Goal: Browse casually: Explore the website without a specific task or goal

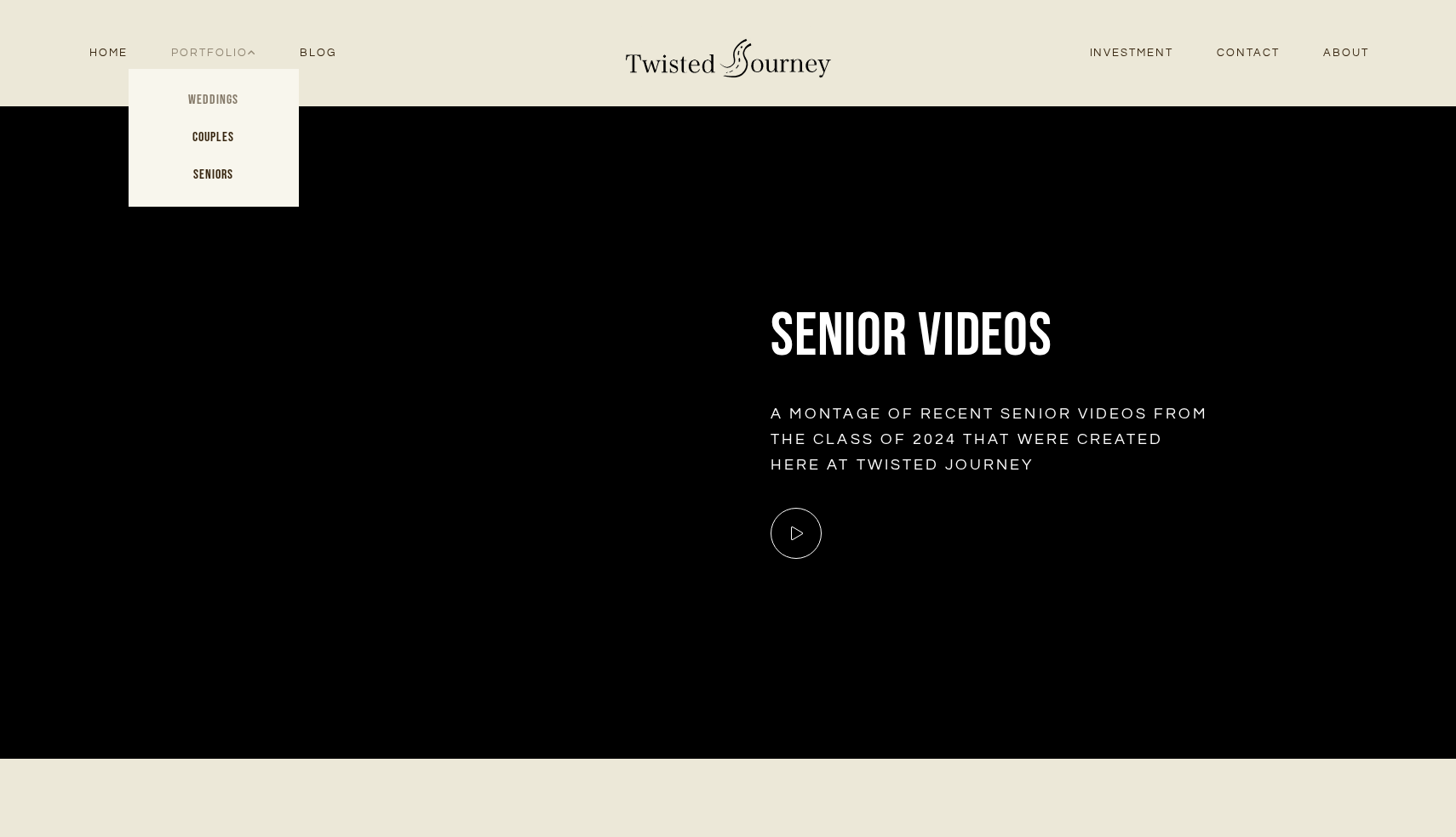
click at [240, 98] on link "Weddings" at bounding box center [213, 100] width 171 height 37
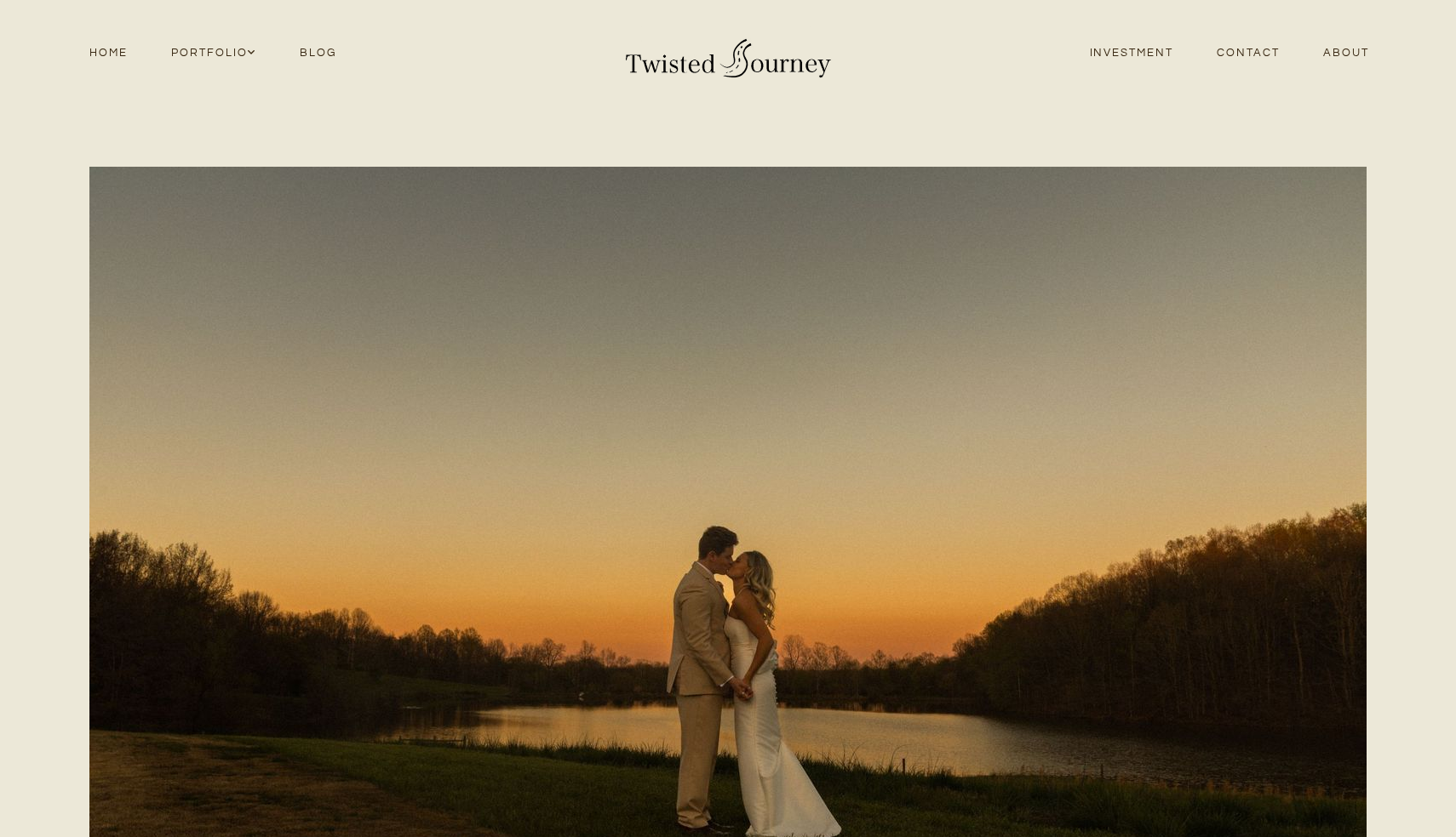
click at [1125, 57] on link "Investment" at bounding box center [1131, 53] width 128 height 23
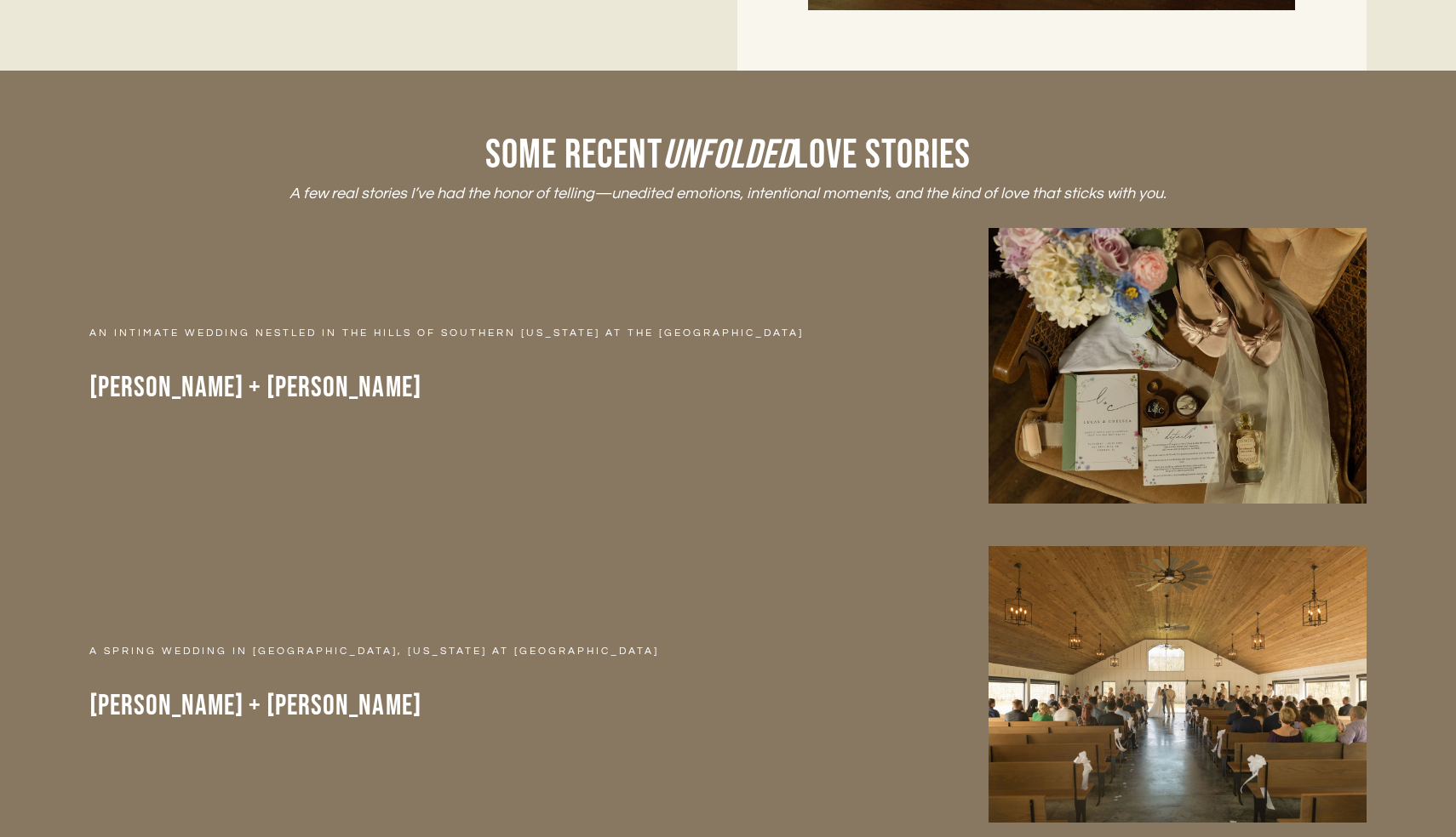
scroll to position [6432, 0]
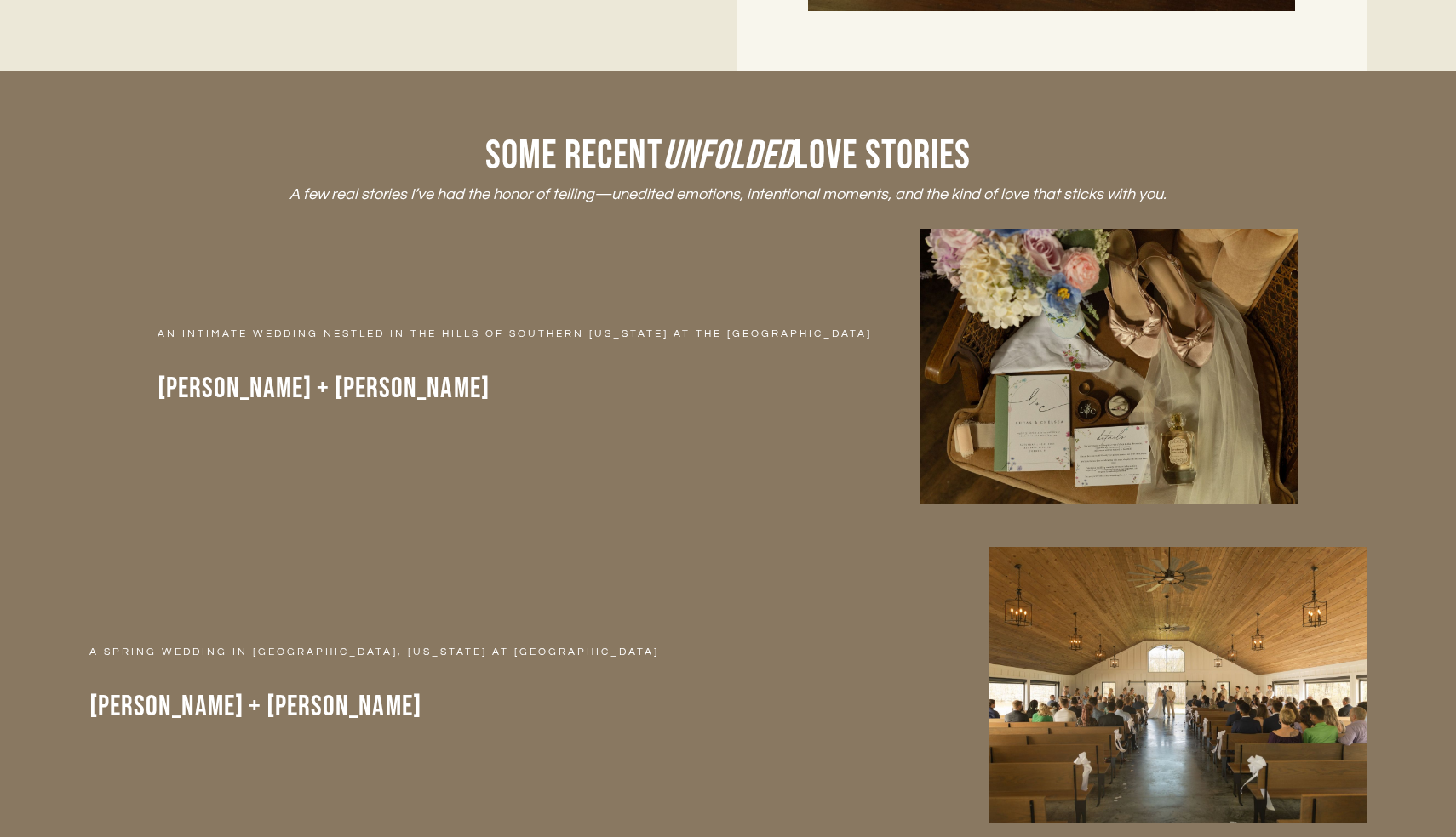
click at [1026, 286] on img at bounding box center [1109, 367] width 378 height 275
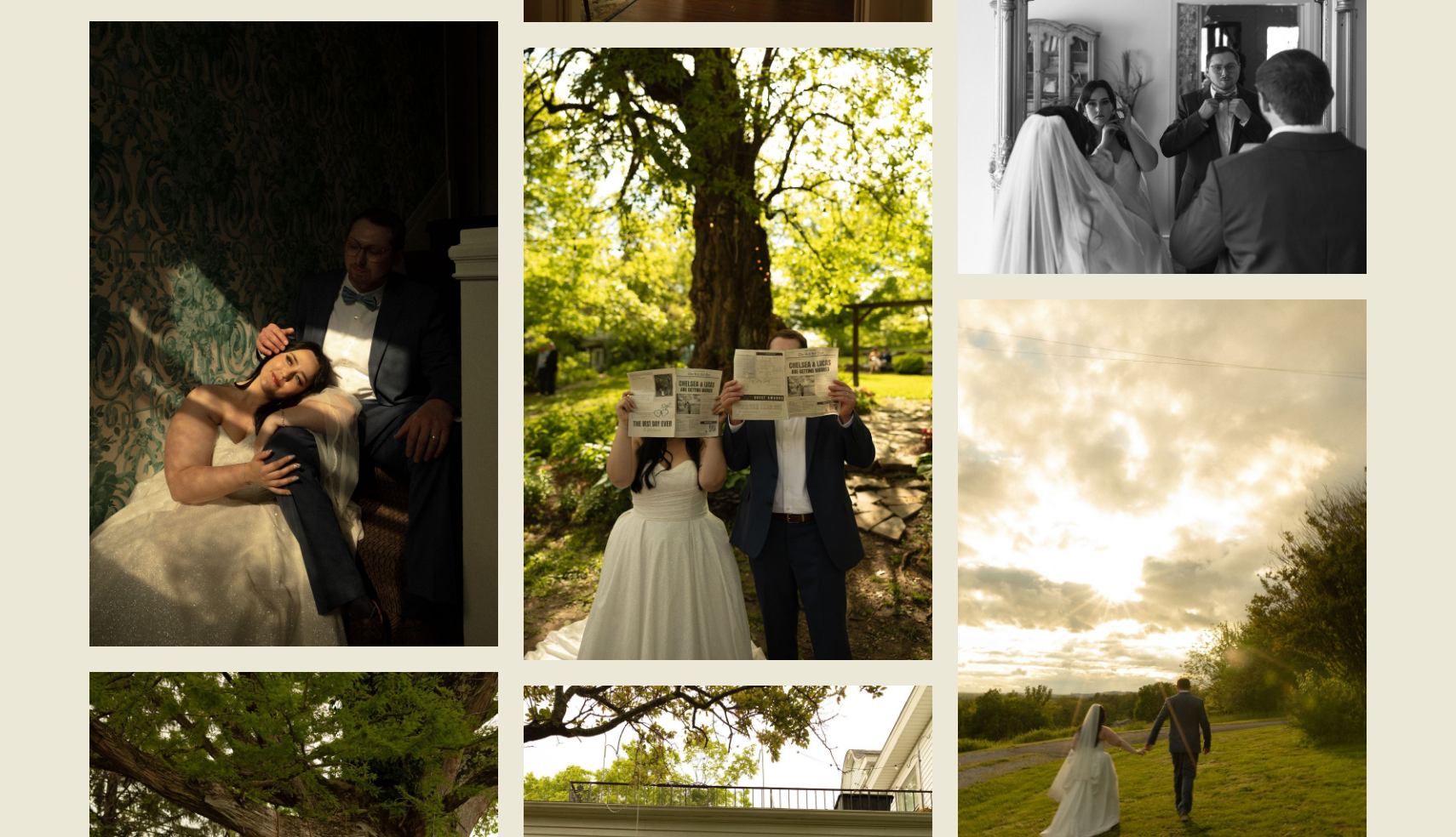
scroll to position [5955, 0]
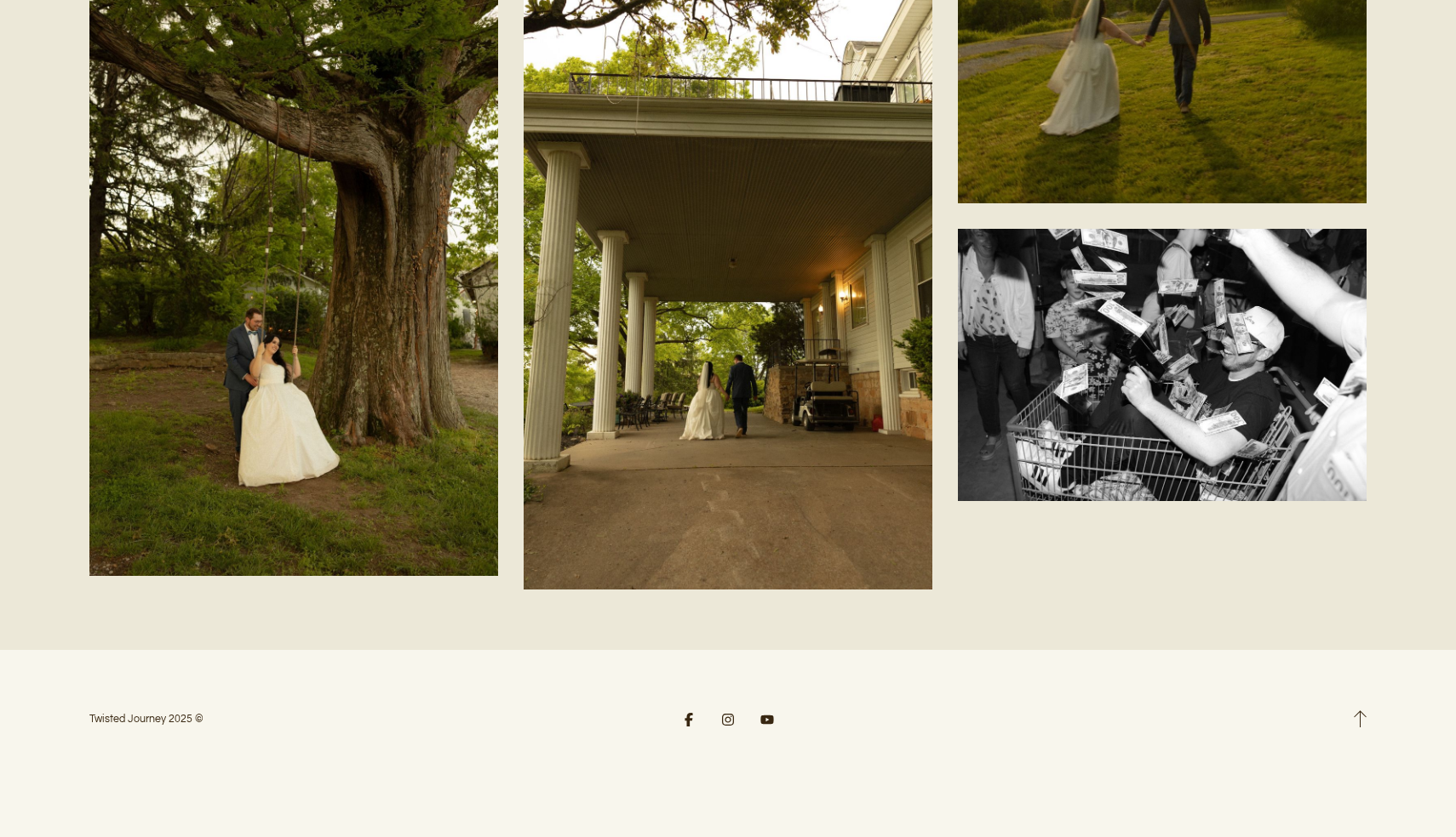
click at [765, 728] on div "Twisted Journey 2025 ©" at bounding box center [728, 743] width 1456 height 187
click at [765, 723] on icon at bounding box center [766, 719] width 13 height 9
